Goal: Check status: Check status

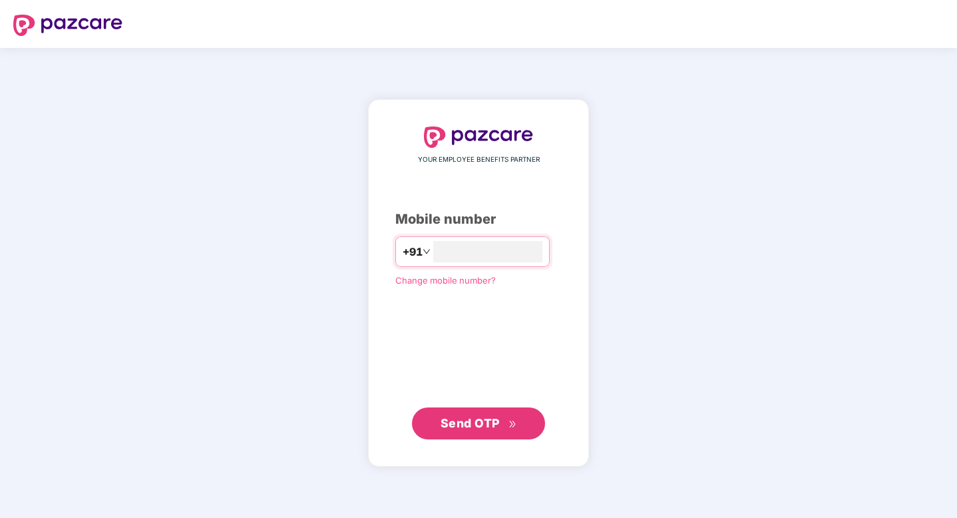
type input "**********"
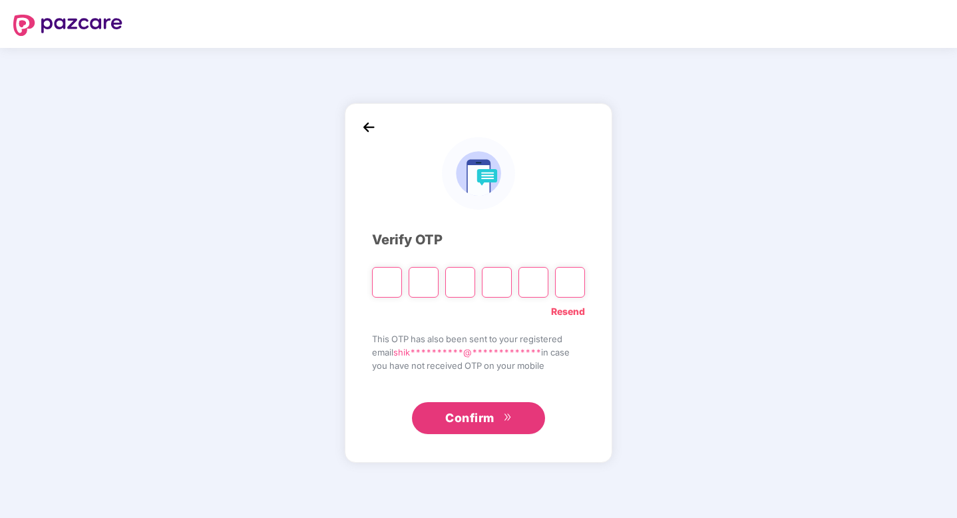
paste input "*"
type input "*"
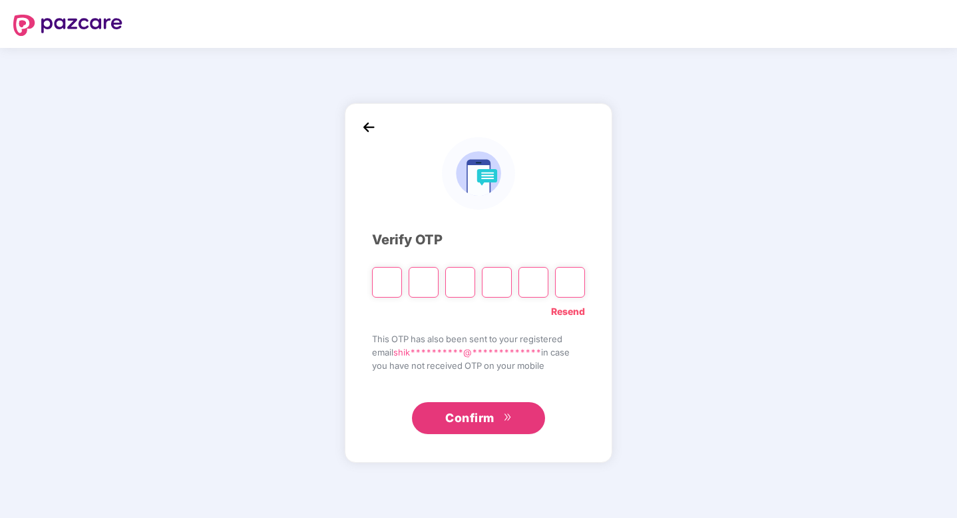
type input "*"
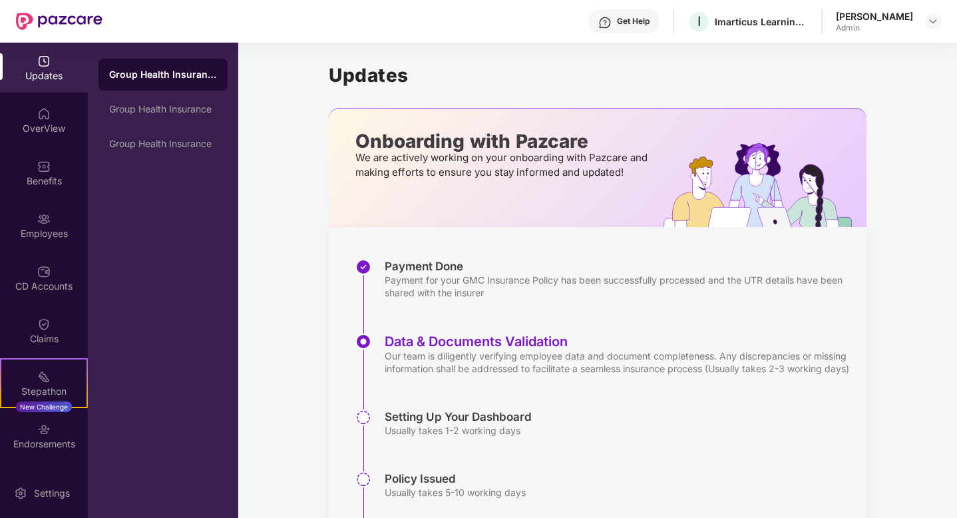
click at [846, 91] on div "Updates Onboarding with Pazcare We are actively working on your onboarding with…" at bounding box center [598, 321] width 538 height 556
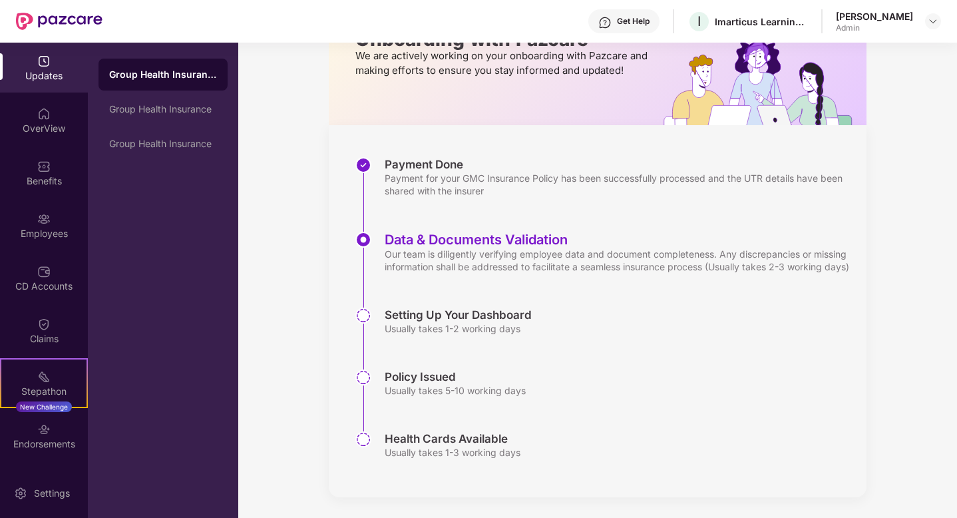
scroll to position [115, 0]
drag, startPoint x: 382, startPoint y: 314, endPoint x: 523, endPoint y: 314, distance: 141.1
click at [523, 314] on div "Setting Up Your Dashboard Usually takes 1-2 working days" at bounding box center [610, 338] width 511 height 62
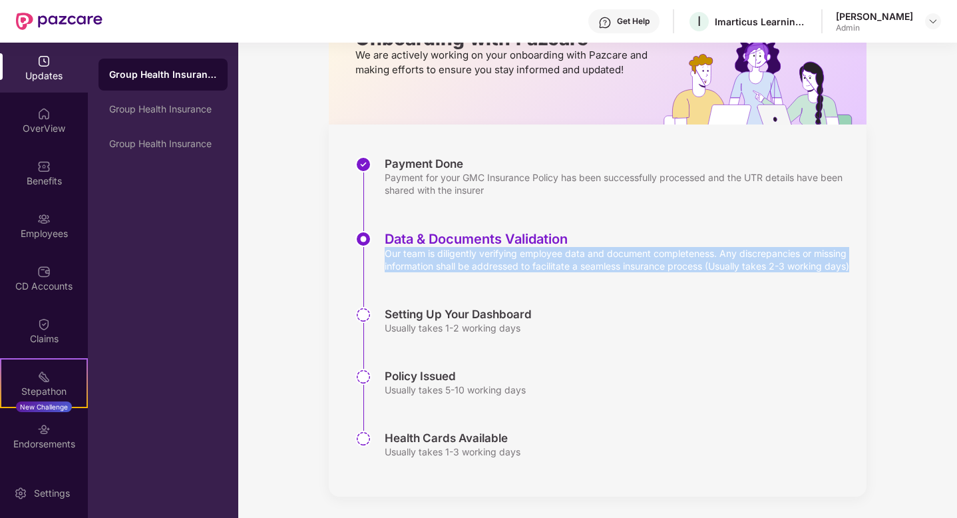
drag, startPoint x: 381, startPoint y: 242, endPoint x: 553, endPoint y: 269, distance: 174.4
click at [553, 269] on div "Data & Documents Validation Our team is diligently verifying employee data and …" at bounding box center [610, 269] width 511 height 76
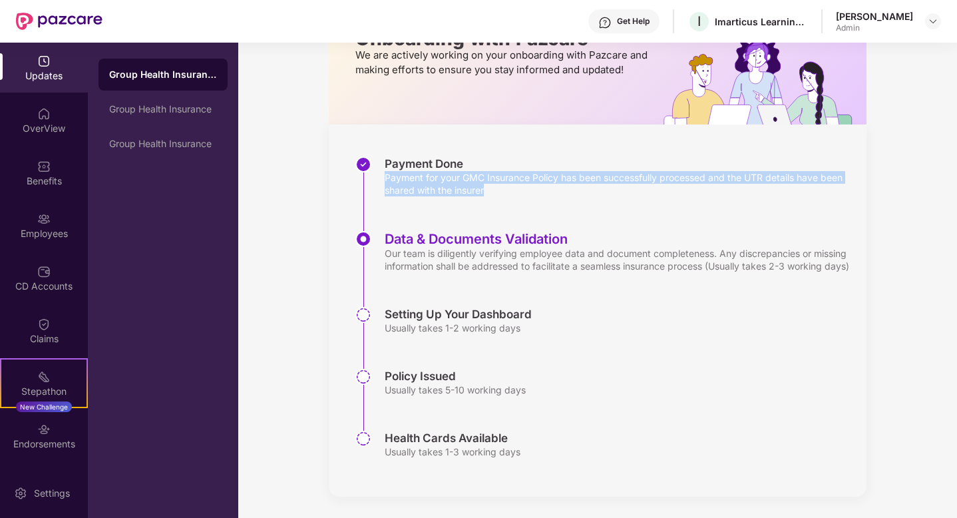
drag, startPoint x: 385, startPoint y: 166, endPoint x: 532, endPoint y: 194, distance: 149.8
click at [532, 194] on div "Payment Done Payment for your GMC Insurance Policy has been successfully proces…" at bounding box center [610, 193] width 511 height 75
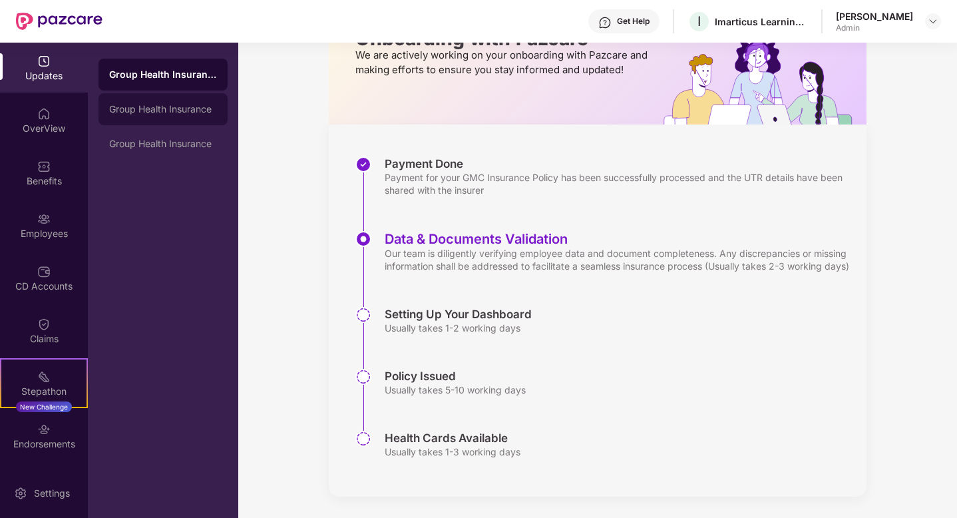
click at [156, 110] on div "Group Health Insurance" at bounding box center [163, 109] width 108 height 11
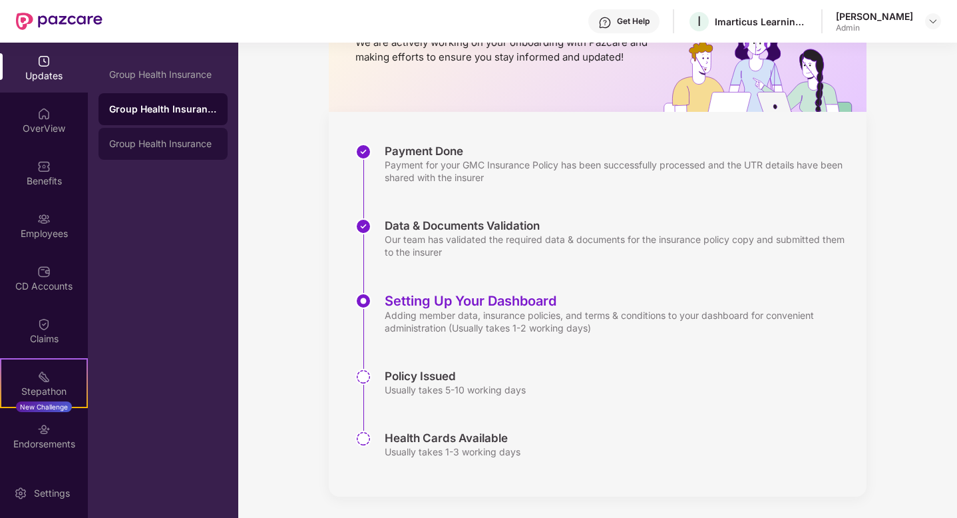
click at [163, 140] on div "Group Health Insurance" at bounding box center [163, 143] width 108 height 11
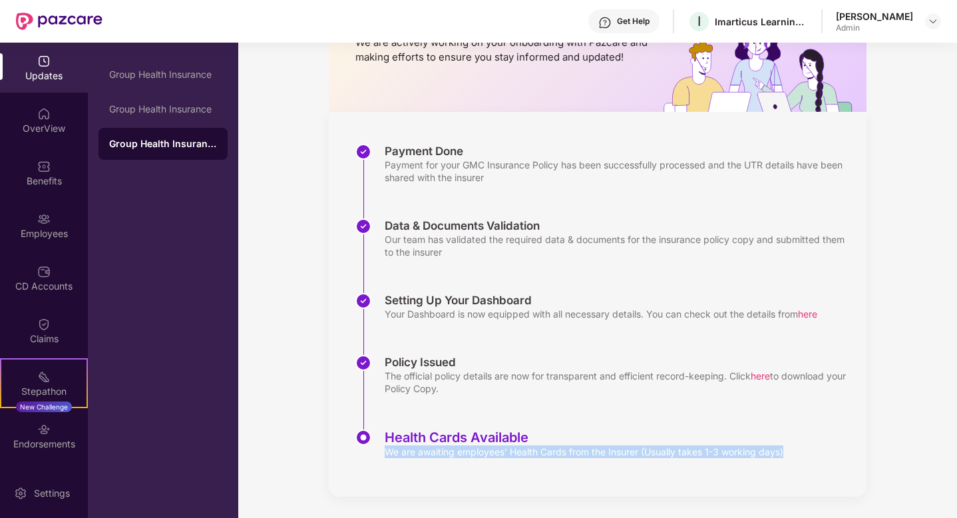
drag, startPoint x: 382, startPoint y: 449, endPoint x: 419, endPoint y: 460, distance: 38.9
click at [419, 460] on div "Health Cards Available We are awaiting employees' Health Cards from the Insurer…" at bounding box center [610, 446] width 511 height 35
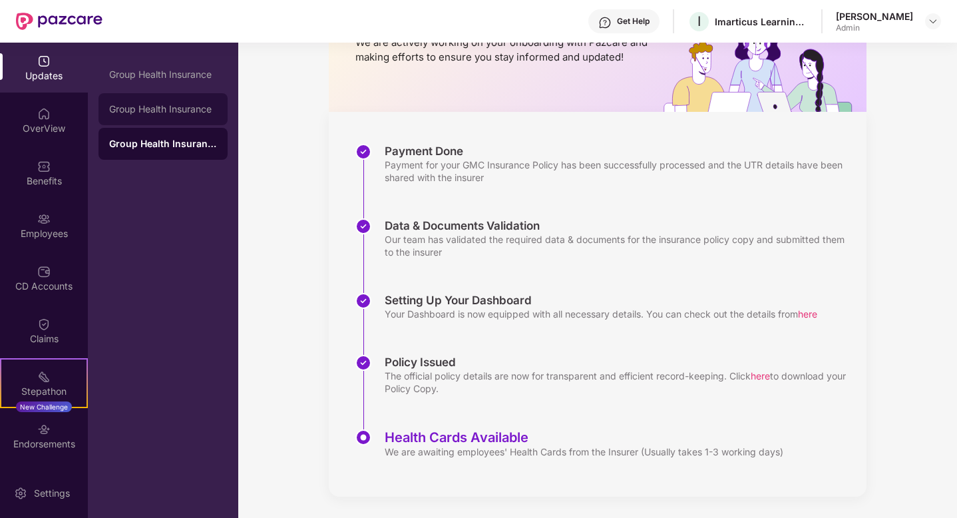
click at [162, 107] on div "Group Health Insurance" at bounding box center [163, 109] width 108 height 11
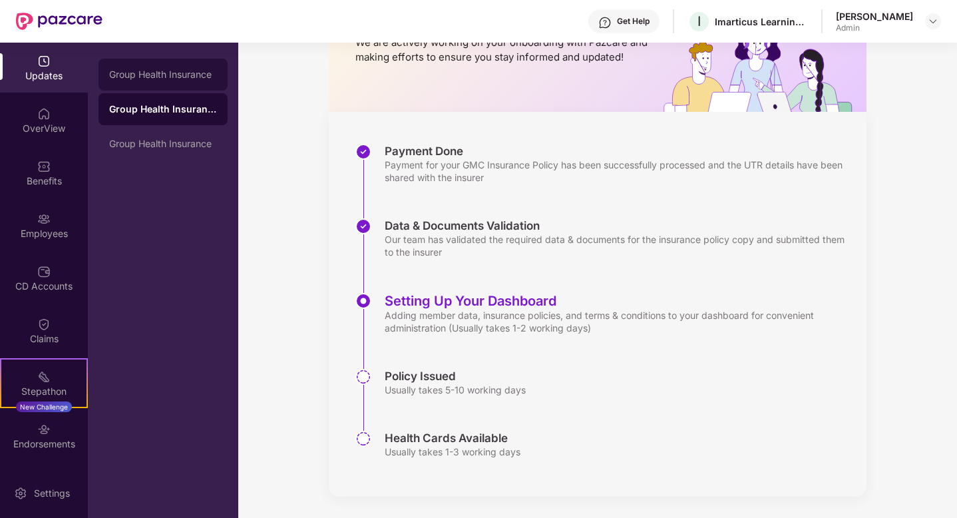
click at [166, 73] on div "Group Health Insurance" at bounding box center [163, 74] width 108 height 11
